Goal: Information Seeking & Learning: Find specific page/section

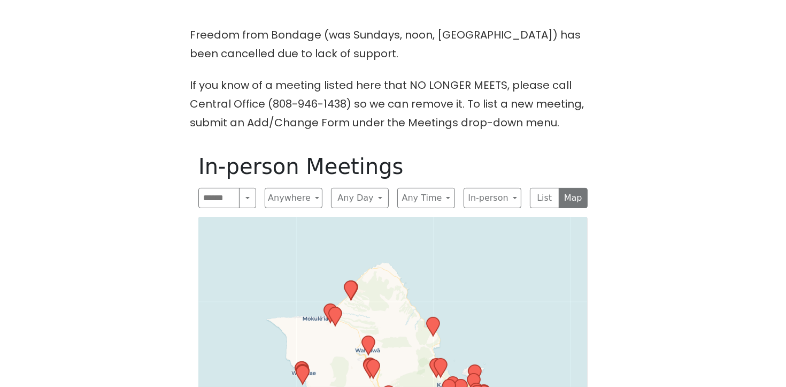
scroll to position [301, 0]
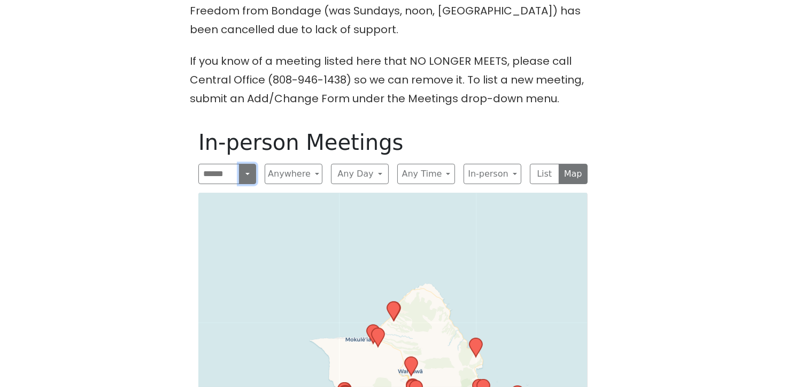
click at [252, 176] on button "Search" at bounding box center [247, 174] width 17 height 20
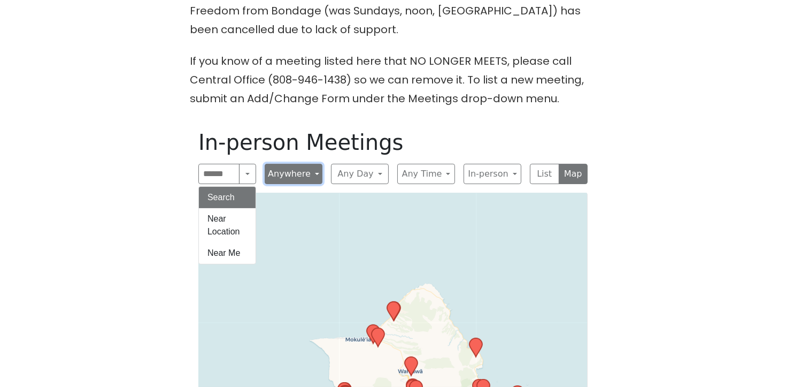
click at [300, 172] on button "Anywhere" at bounding box center [294, 174] width 58 height 20
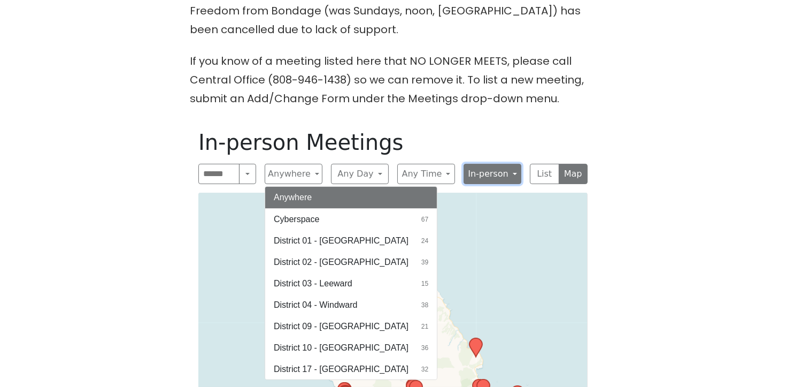
click at [509, 174] on button "In-person" at bounding box center [493, 174] width 58 height 20
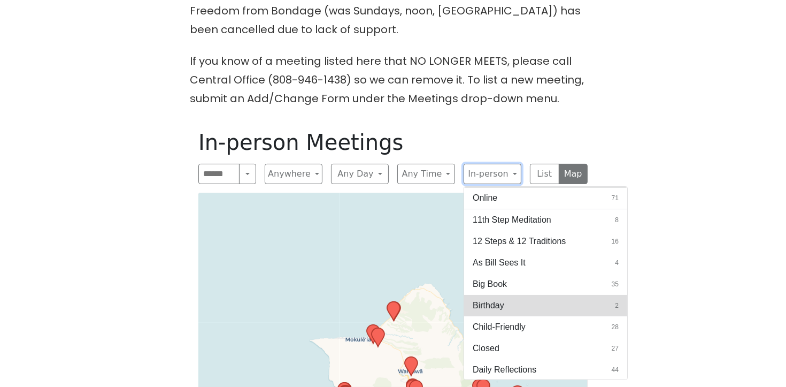
scroll to position [43, 0]
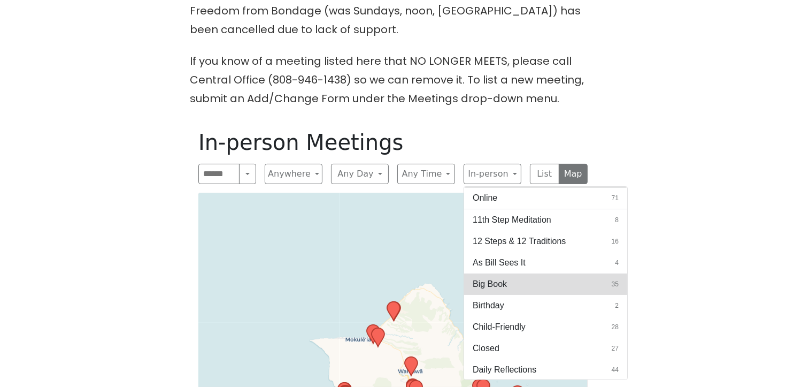
click at [539, 285] on button "Big Book 35" at bounding box center [545, 283] width 163 height 21
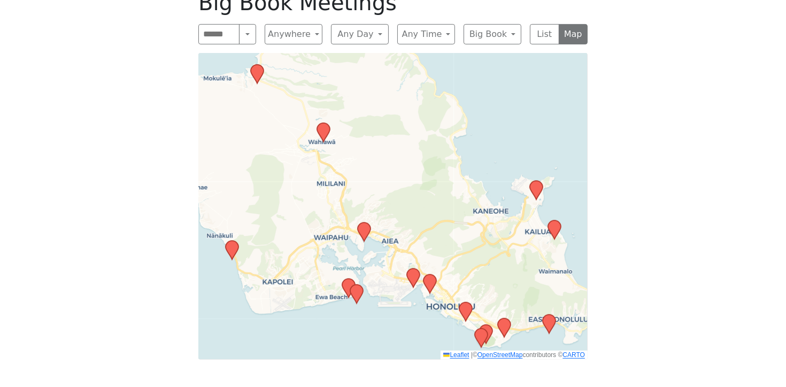
scroll to position [431, 0]
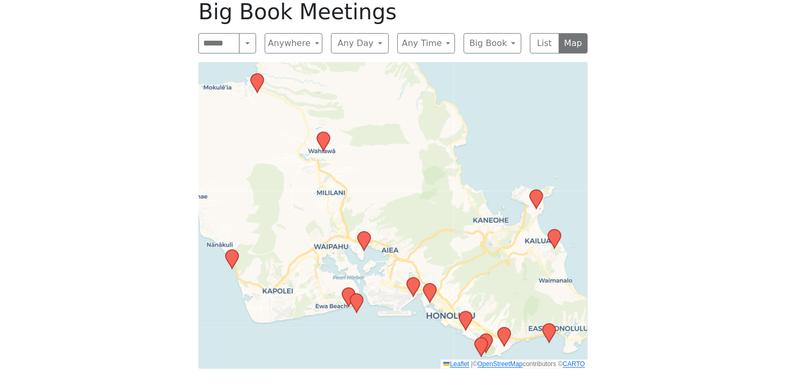
click at [468, 315] on icon at bounding box center [465, 320] width 13 height 19
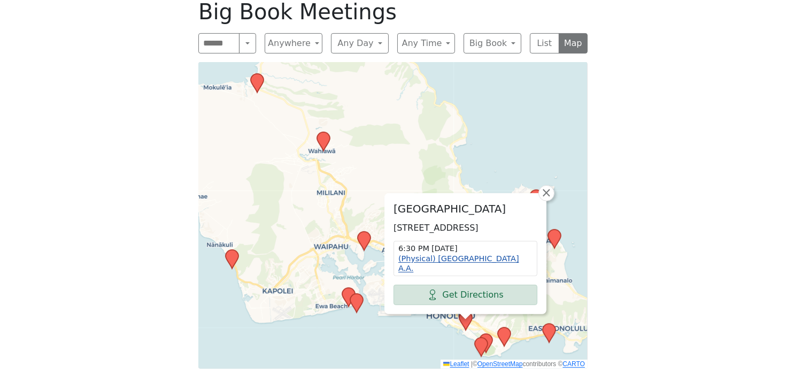
click at [454, 268] on link "(Physical) Bali A.A." at bounding box center [458, 263] width 121 height 19
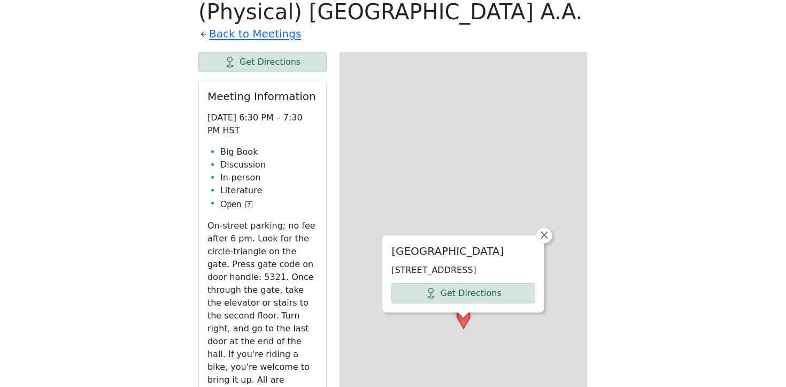
scroll to position [421, 0]
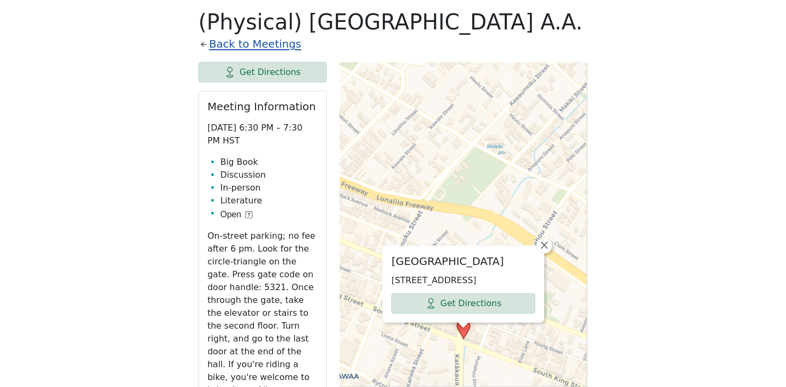
click at [259, 42] on link "Back to Meetings" at bounding box center [255, 44] width 92 height 19
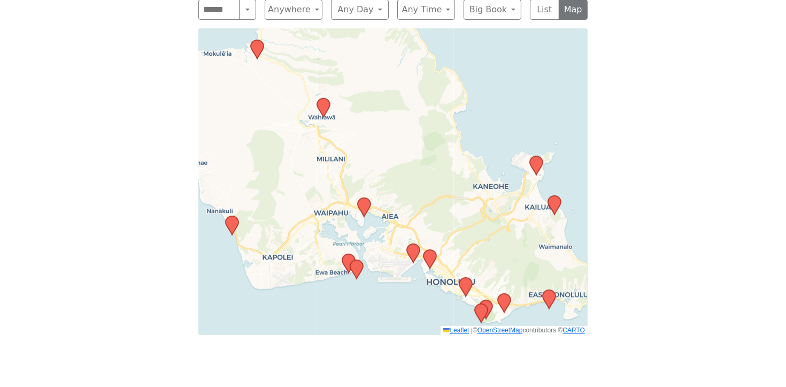
scroll to position [474, 0]
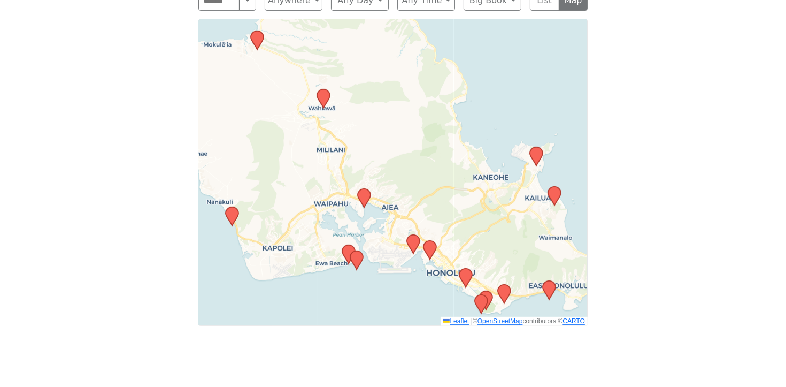
click at [478, 300] on icon at bounding box center [481, 304] width 13 height 19
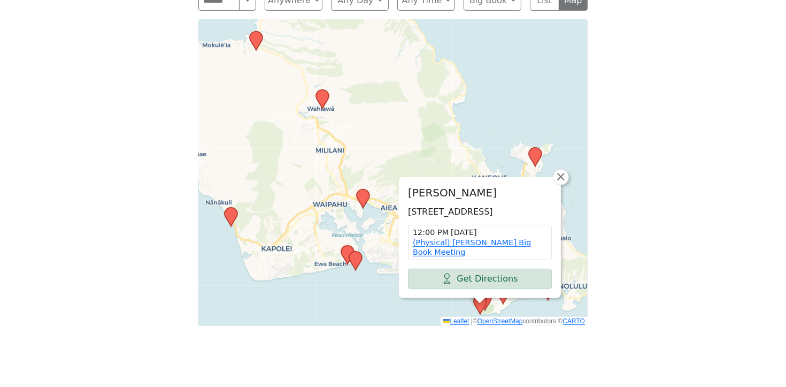
click at [411, 315] on div "Paki Hale 3840 Paki Ave, Honolulu, HI 96815, USA 12:00 PM Thursday (Physical) P…" at bounding box center [392, 172] width 389 height 306
click at [559, 174] on span "×" at bounding box center [560, 176] width 11 height 13
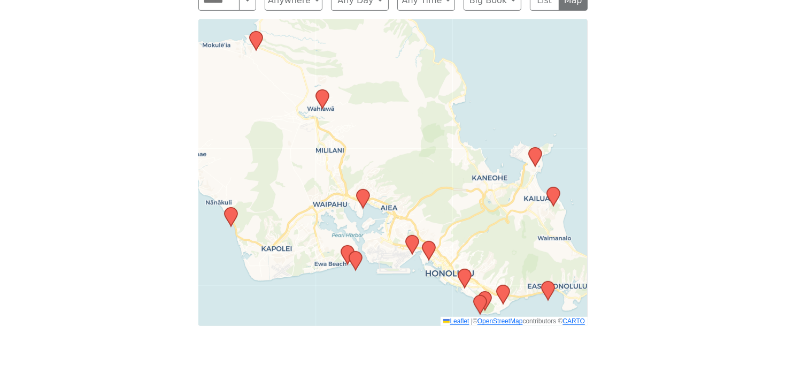
click at [462, 274] on icon at bounding box center [464, 278] width 13 height 19
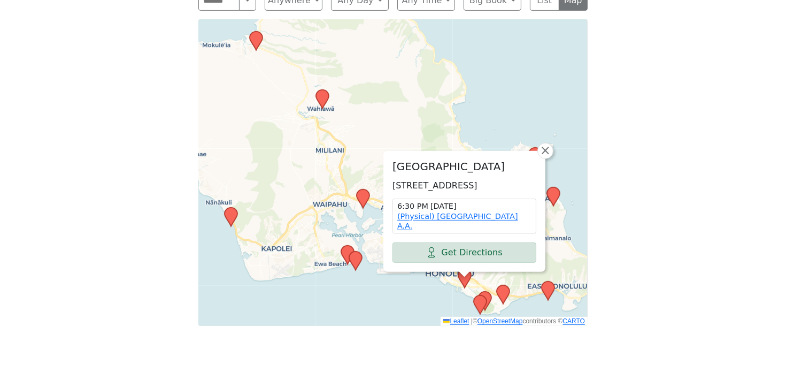
click at [545, 287] on icon at bounding box center [548, 290] width 13 height 19
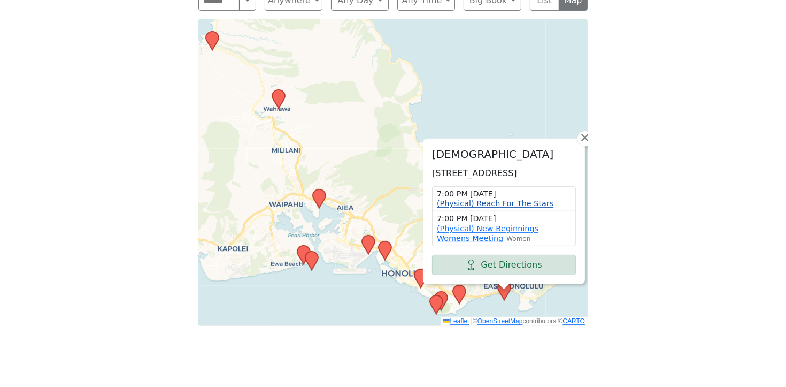
click at [516, 204] on link "(Physical) Reach For The Stars" at bounding box center [495, 203] width 117 height 9
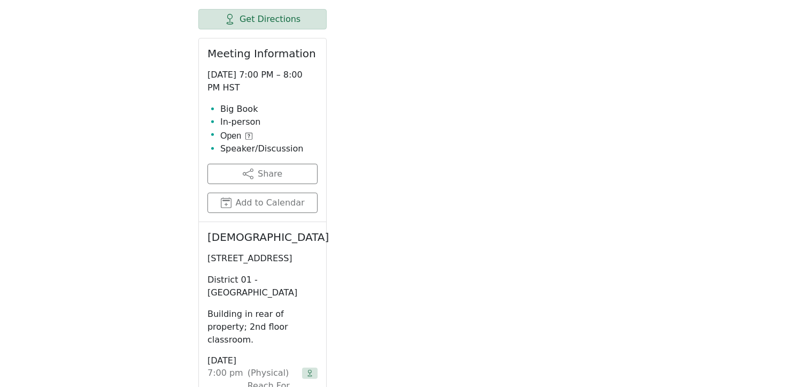
scroll to position [421, 0]
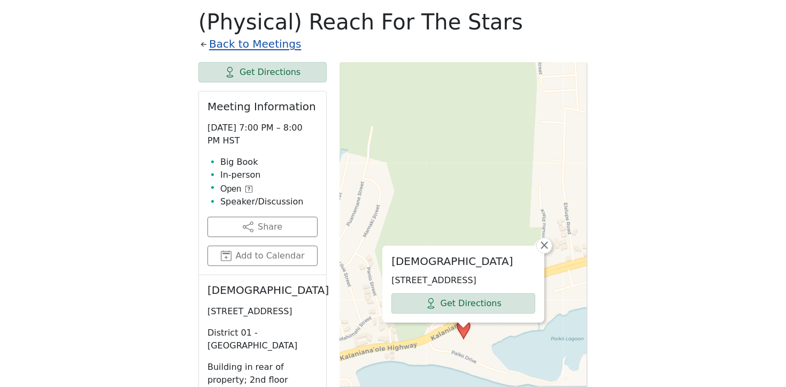
click at [244, 43] on link "Back to Meetings" at bounding box center [255, 44] width 92 height 19
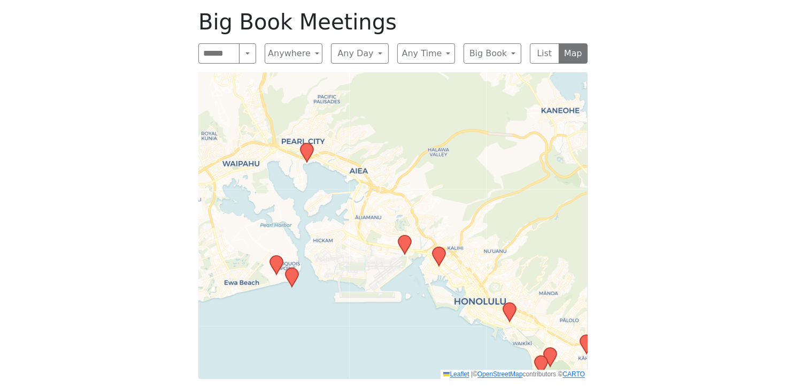
click at [437, 248] on icon at bounding box center [438, 256] width 13 height 19
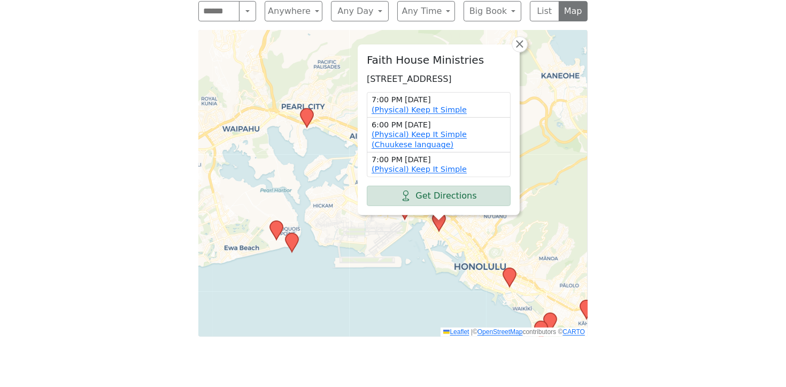
scroll to position [464, 0]
click at [377, 9] on button "Any Day" at bounding box center [360, 11] width 58 height 20
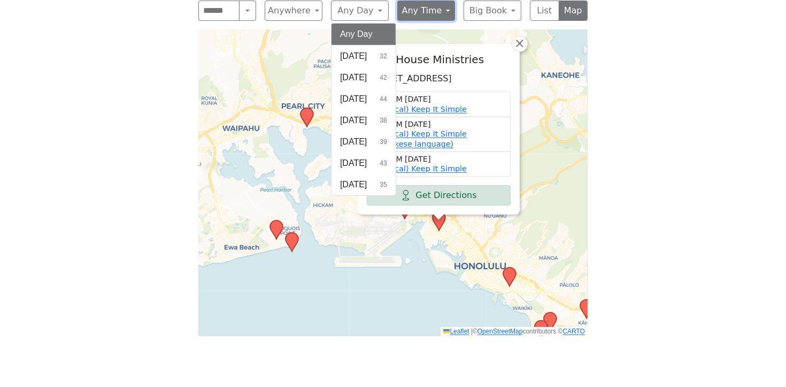
click at [443, 12] on button "Any Time" at bounding box center [426, 11] width 58 height 20
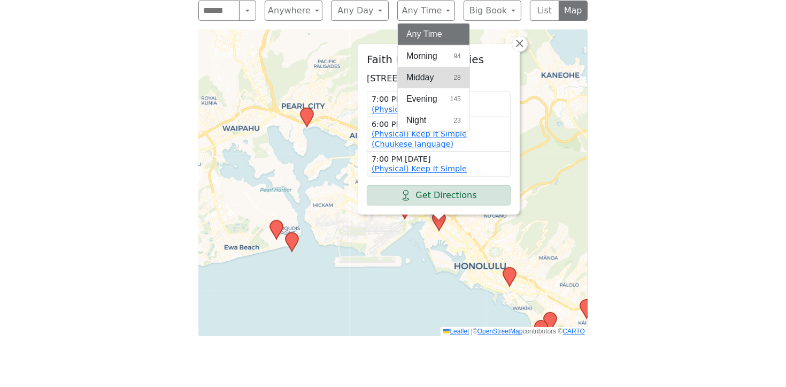
click at [432, 77] on span "Midday" at bounding box center [420, 77] width 28 height 13
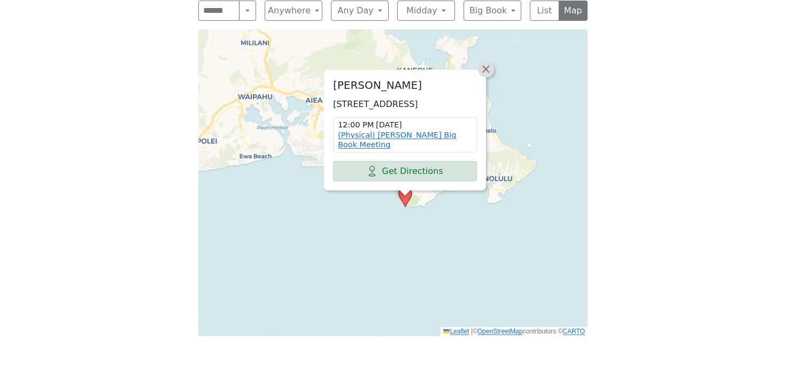
click at [486, 66] on span "×" at bounding box center [486, 69] width 11 height 13
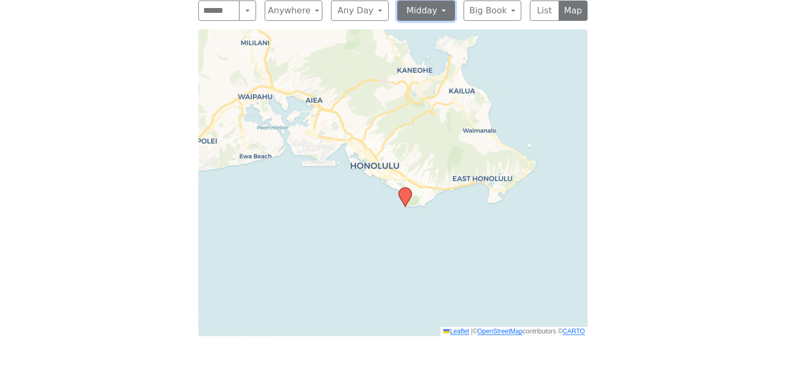
click at [429, 11] on button "Midday" at bounding box center [426, 11] width 58 height 20
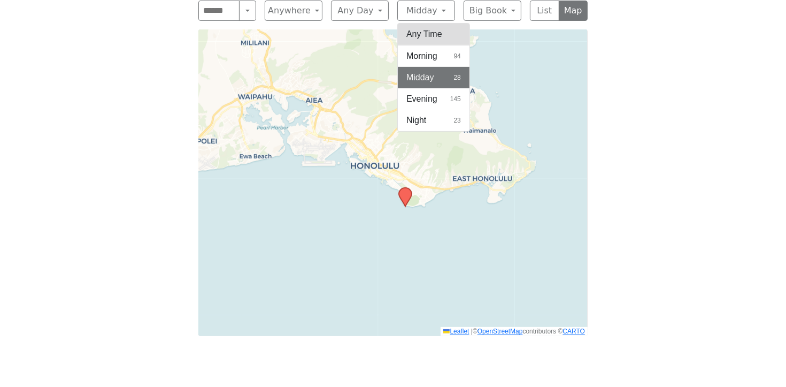
click at [431, 33] on button "Any Time" at bounding box center [434, 34] width 72 height 21
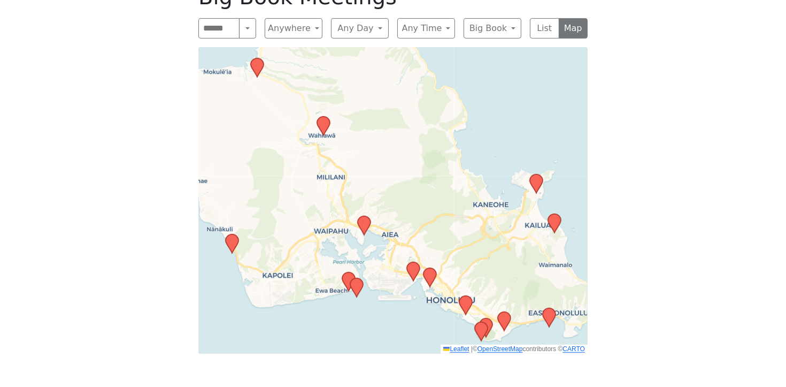
scroll to position [445, 0]
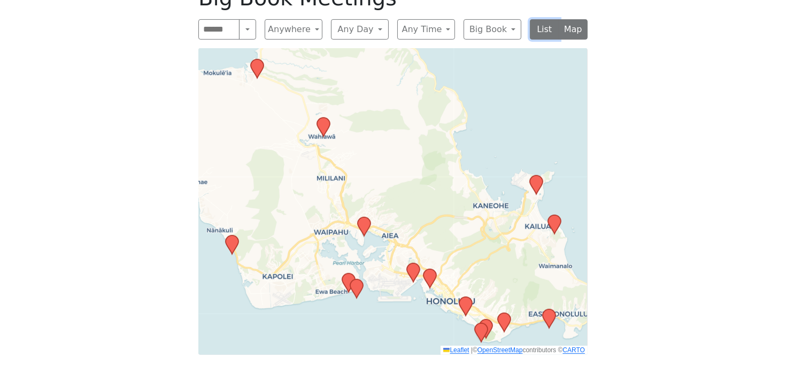
click at [543, 29] on button "List" at bounding box center [544, 29] width 29 height 20
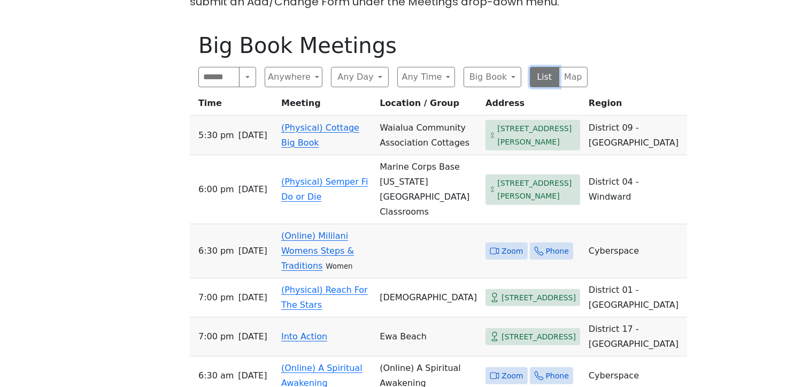
scroll to position [376, 0]
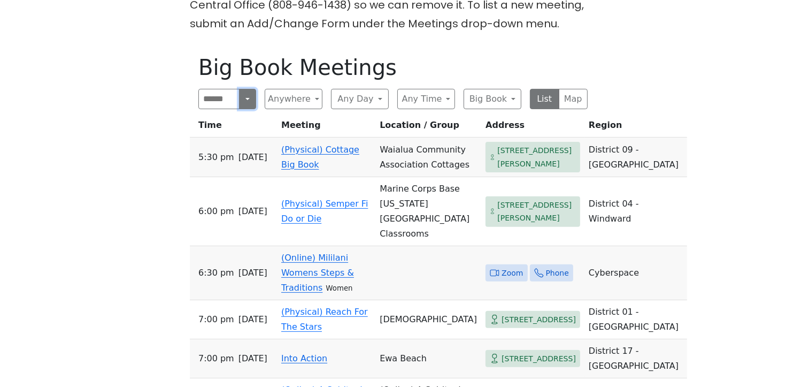
click at [247, 99] on button "Search" at bounding box center [247, 99] width 17 height 20
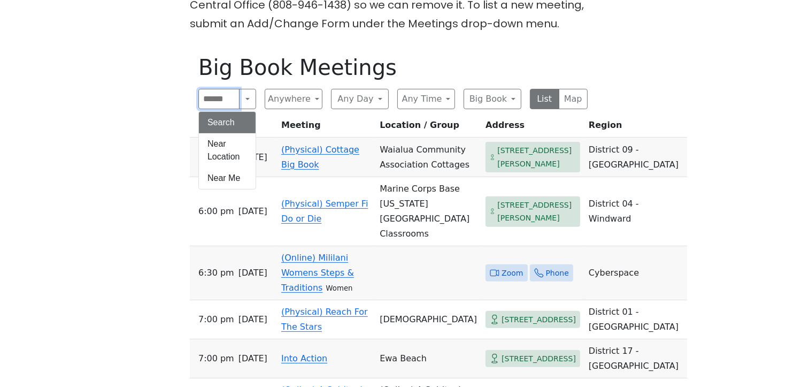
click at [225, 95] on input "Search" at bounding box center [218, 99] width 41 height 20
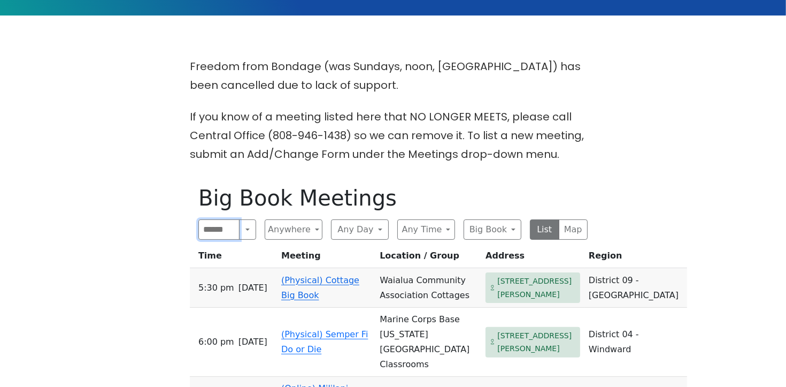
scroll to position [260, 0]
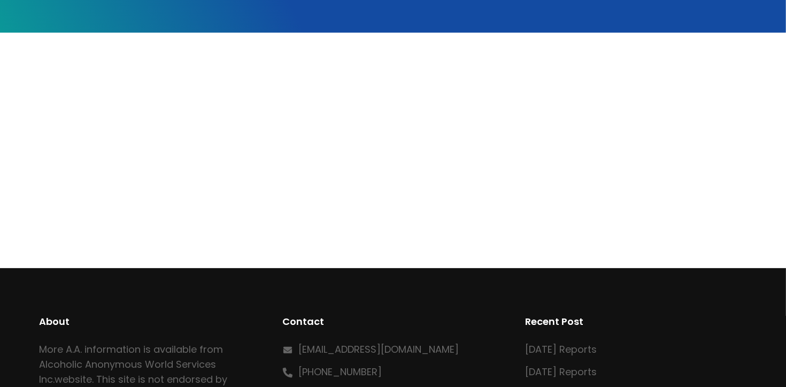
scroll to position [47, 0]
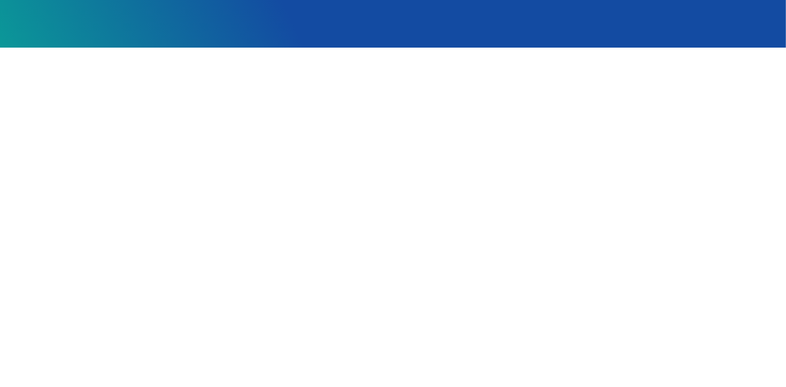
scroll to position [339, 0]
